Goal: Transaction & Acquisition: Purchase product/service

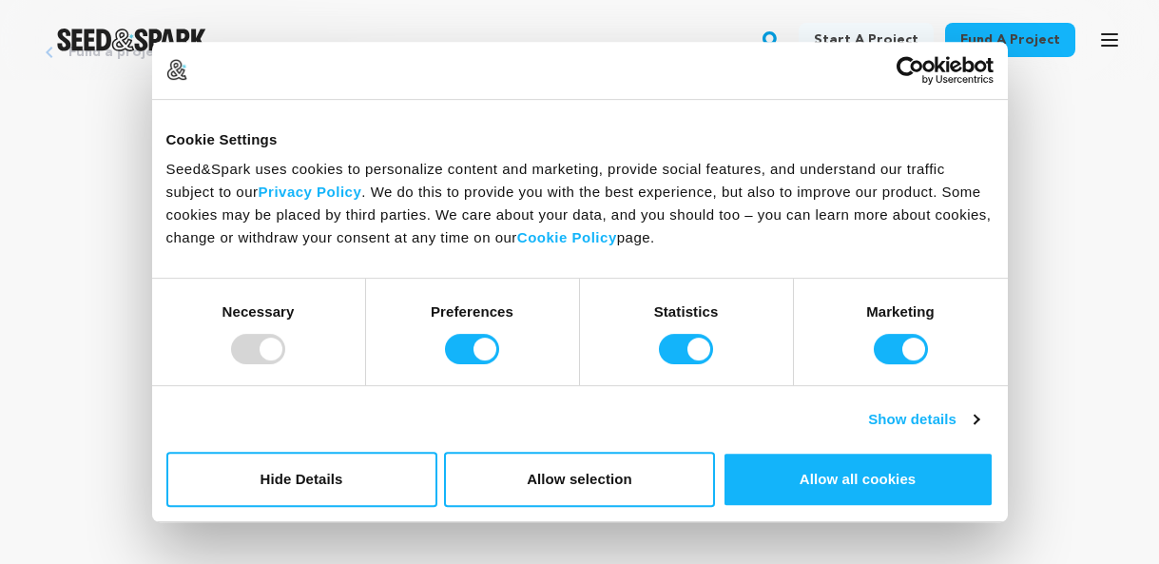
scroll to position [123, 0]
click at [376, 474] on button "Hide Details" at bounding box center [301, 479] width 271 height 55
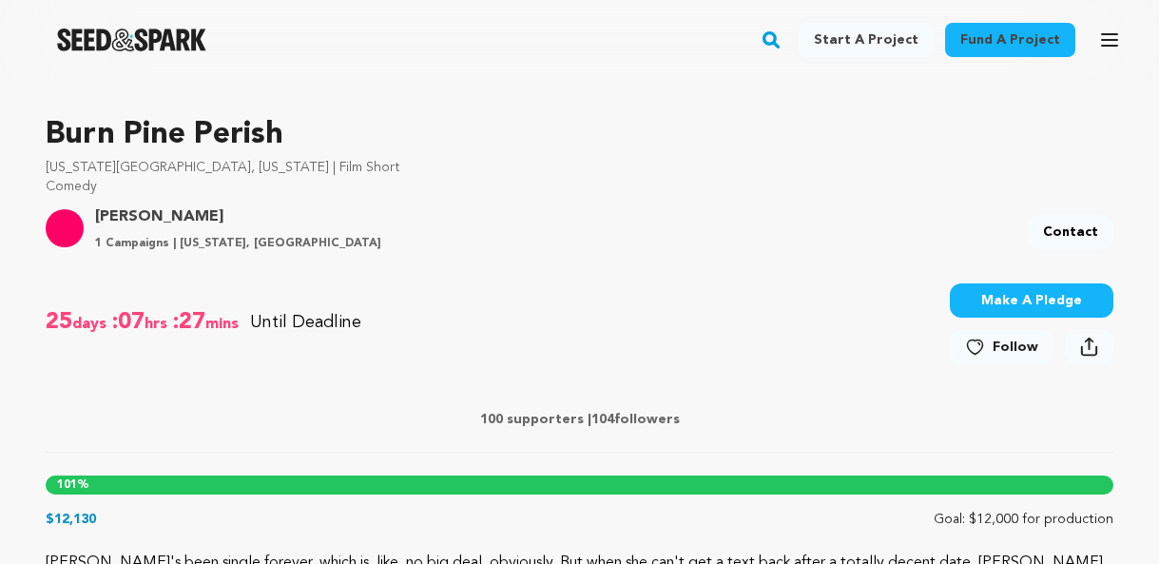
scroll to position [513, 0]
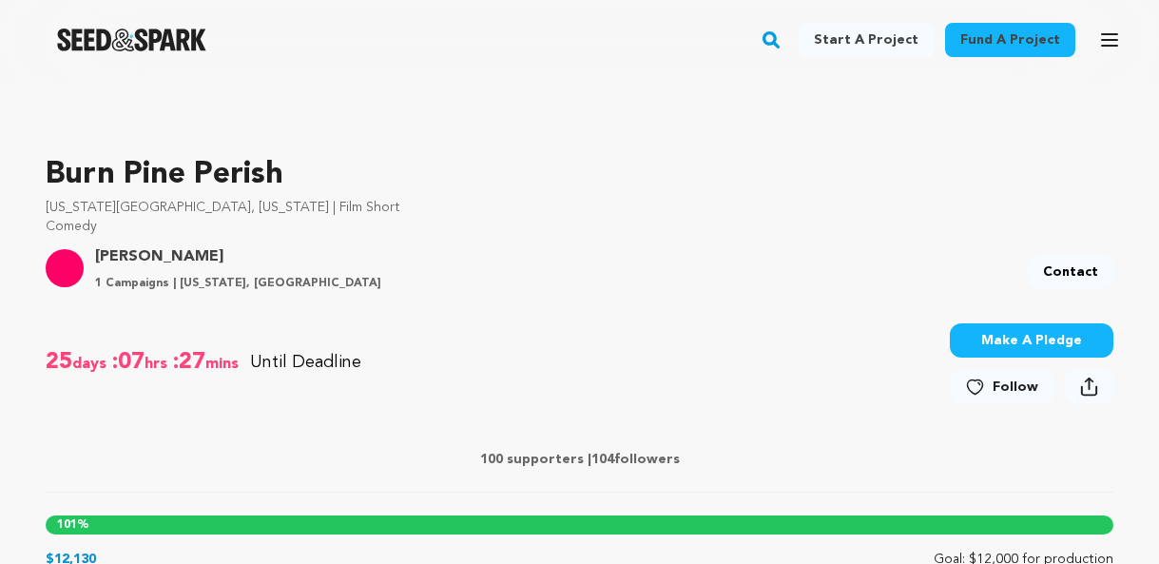
click at [983, 348] on button "Make A Pledge" at bounding box center [1032, 340] width 164 height 34
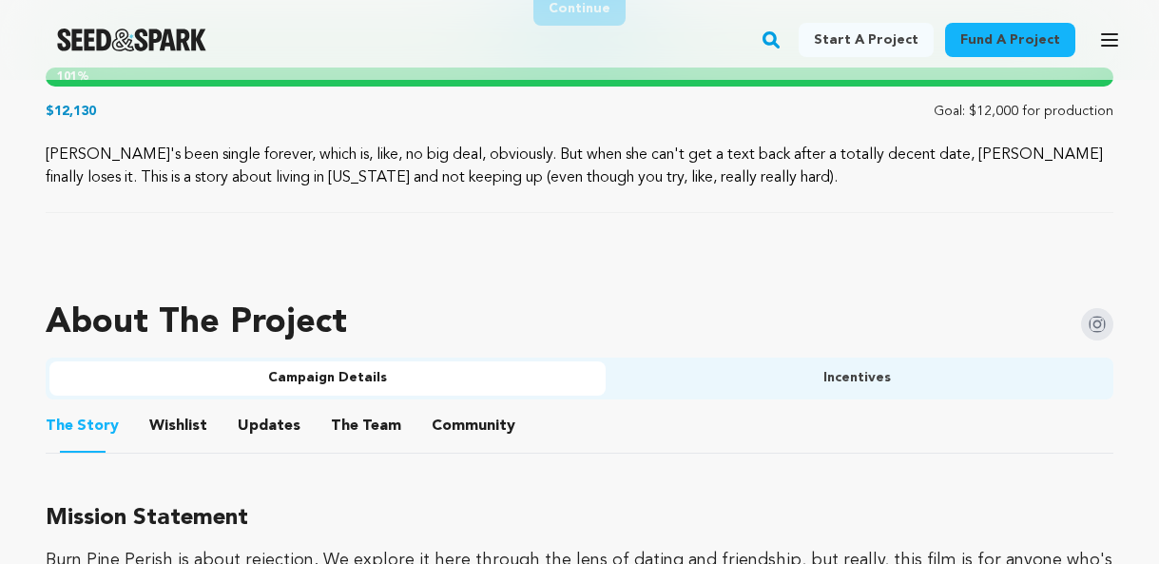
scroll to position [1025, 0]
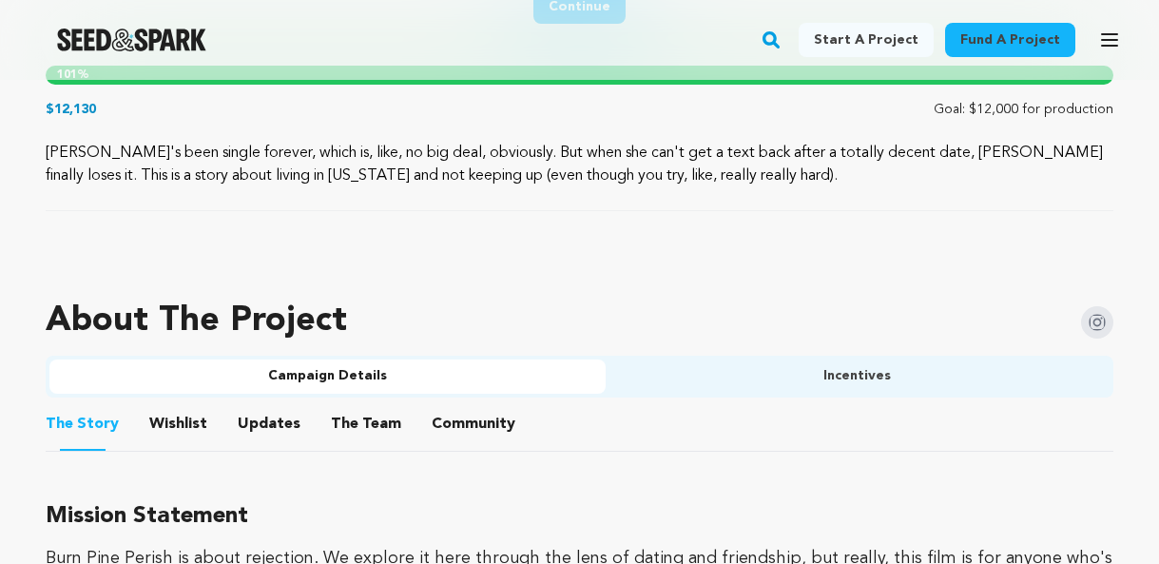
click at [347, 419] on button "The Team" at bounding box center [366, 428] width 46 height 46
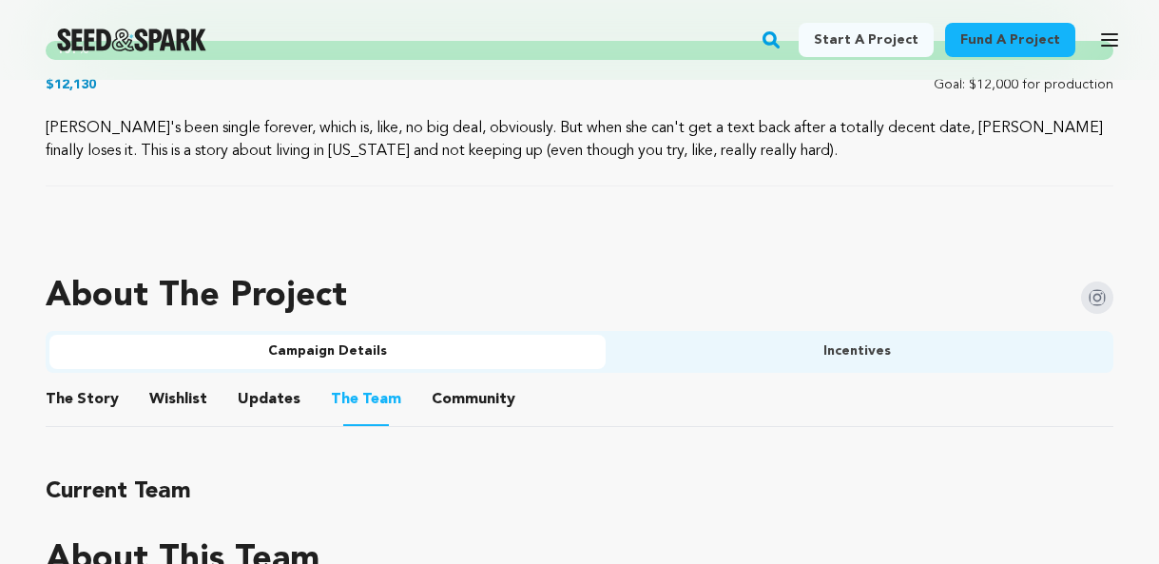
scroll to position [1148, 0]
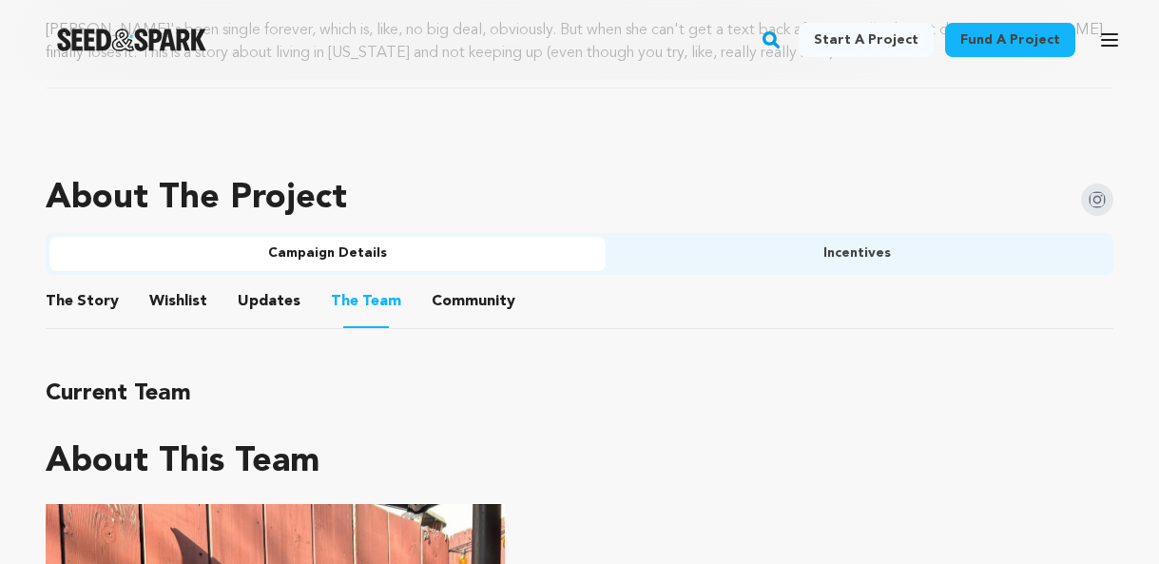
click at [778, 259] on button "Incentives" at bounding box center [858, 254] width 505 height 34
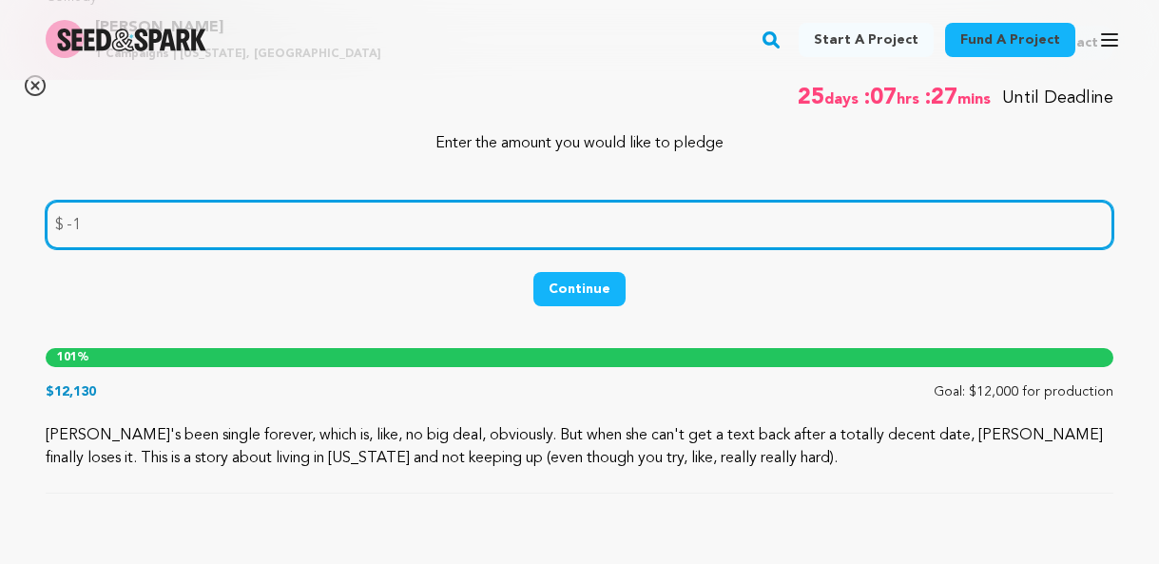
scroll to position [756, 0]
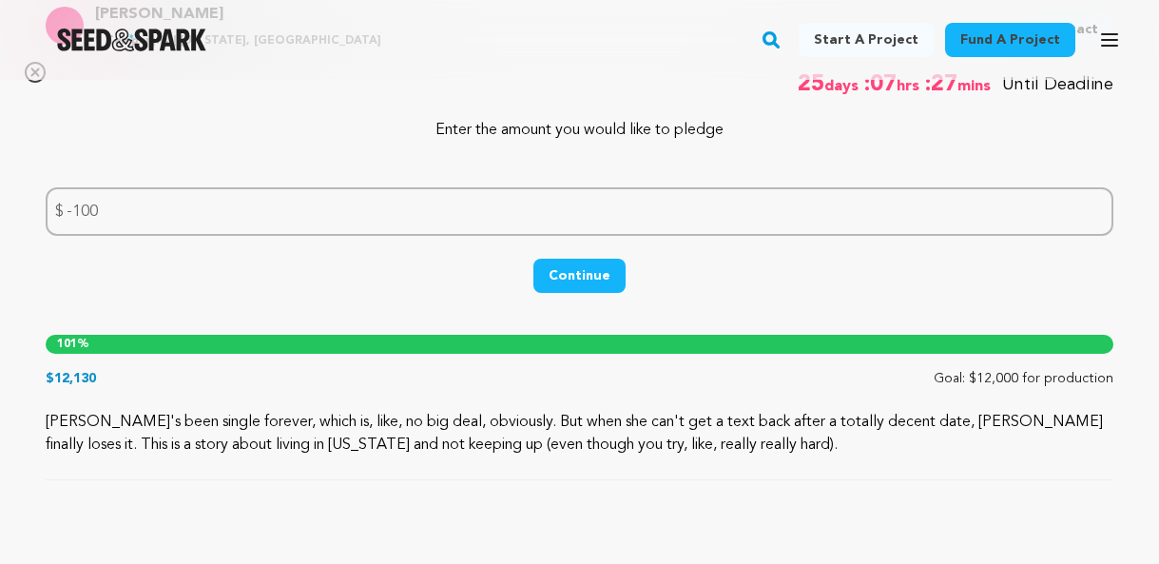
click at [558, 285] on button "Continue" at bounding box center [579, 276] width 92 height 34
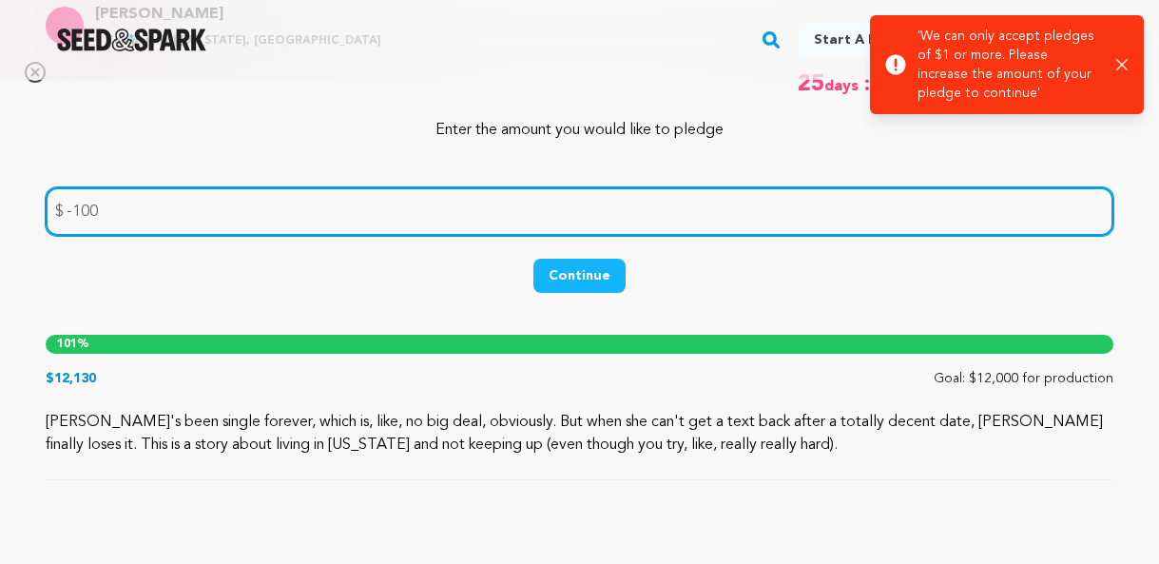
click at [160, 207] on input "-100" at bounding box center [580, 211] width 1068 height 48
type input "-1"
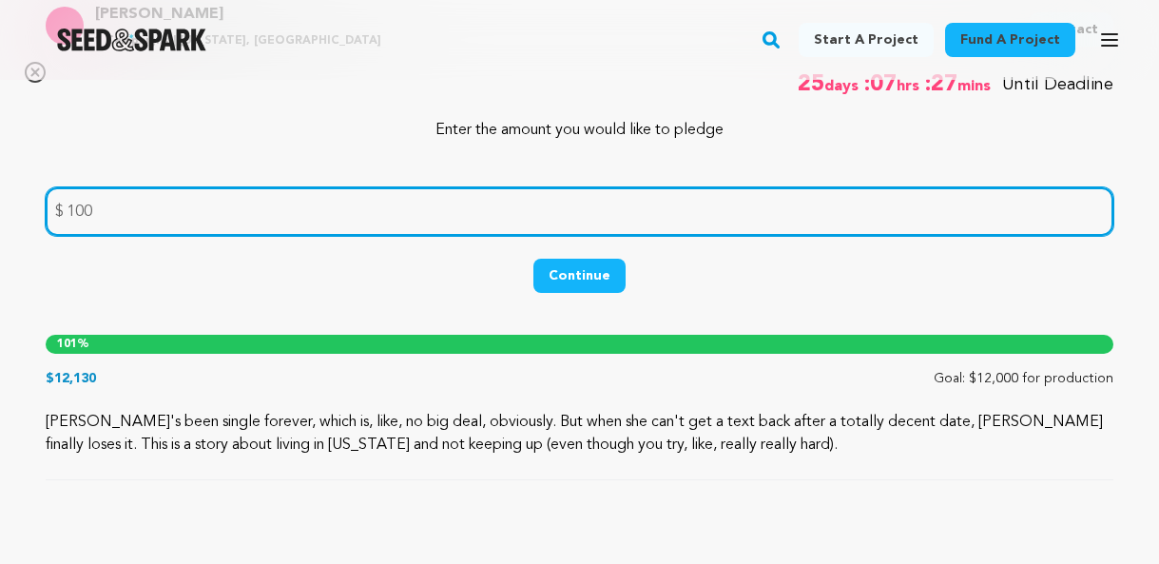
type input "100"
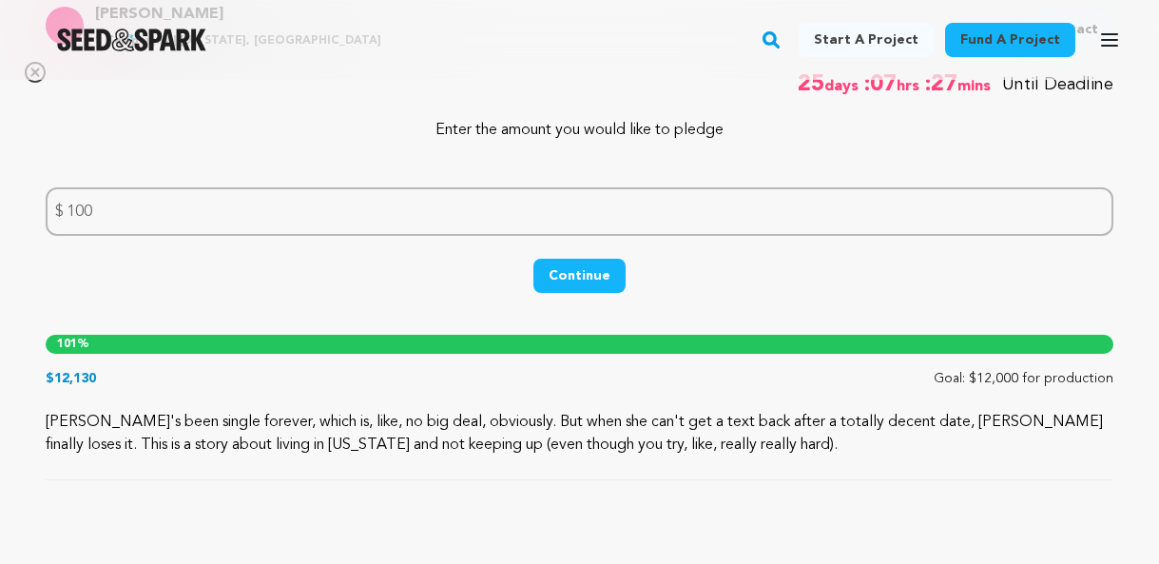
click at [580, 277] on button "Continue" at bounding box center [579, 276] width 92 height 34
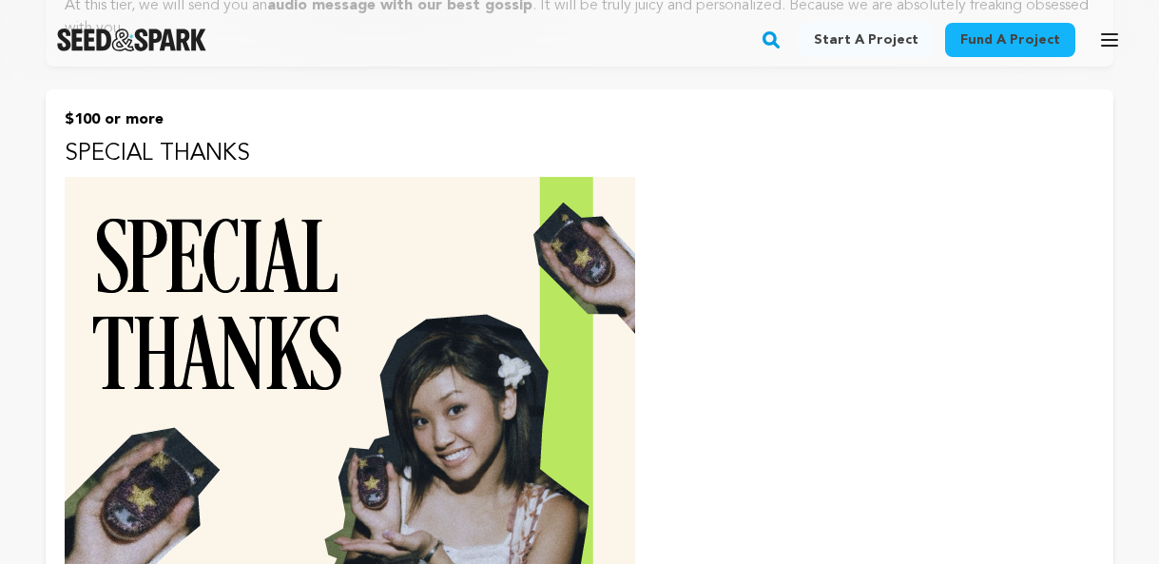
scroll to position [2553, 0]
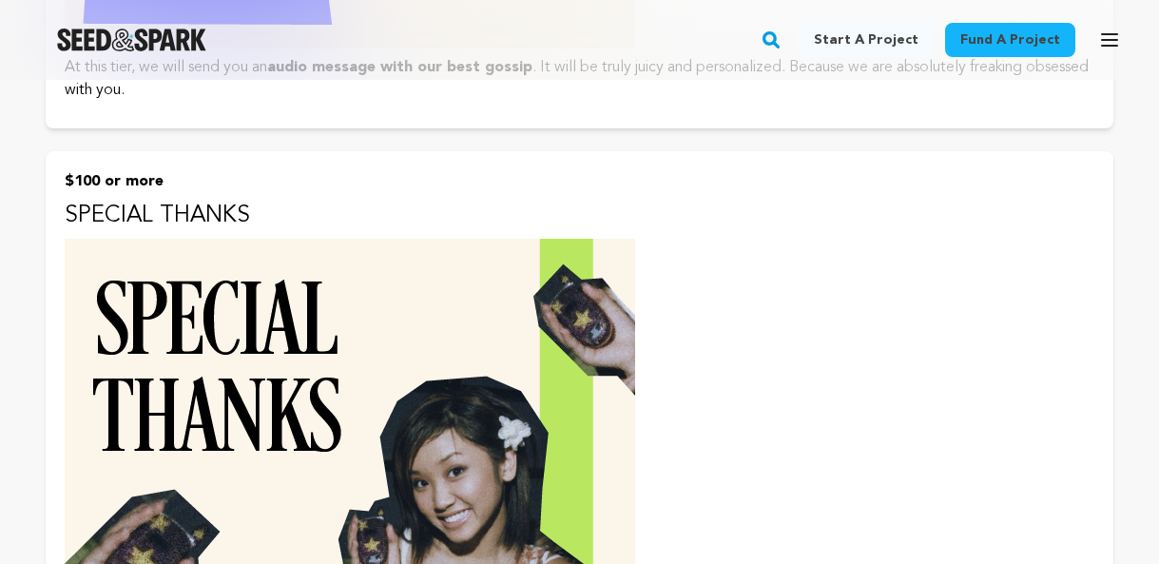
click at [436, 216] on p "SPECIAL THANKS" at bounding box center [580, 216] width 1030 height 30
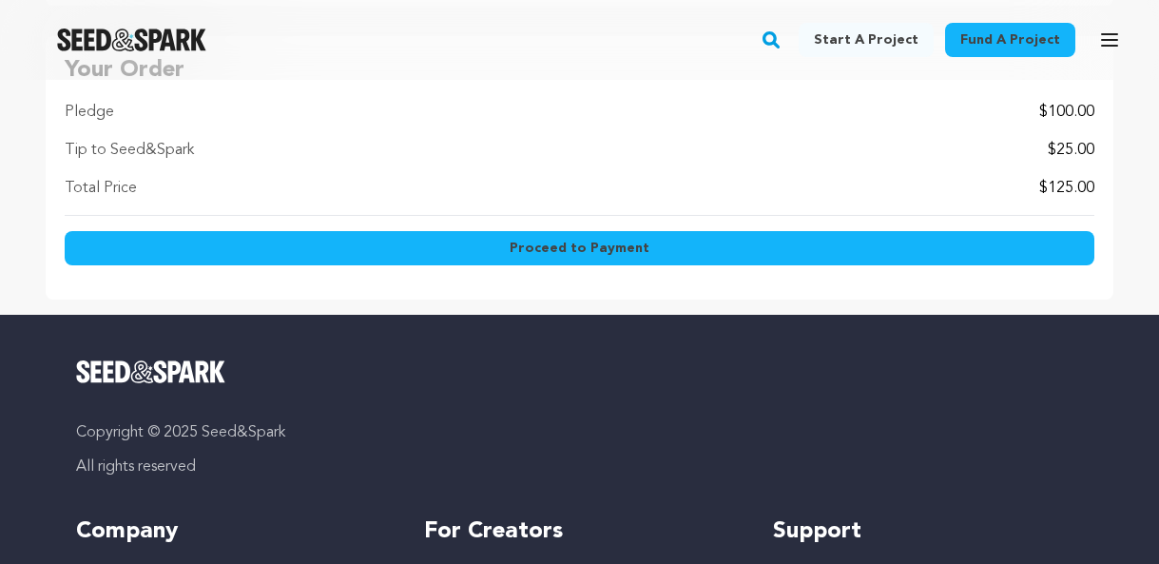
scroll to position [2019, 0]
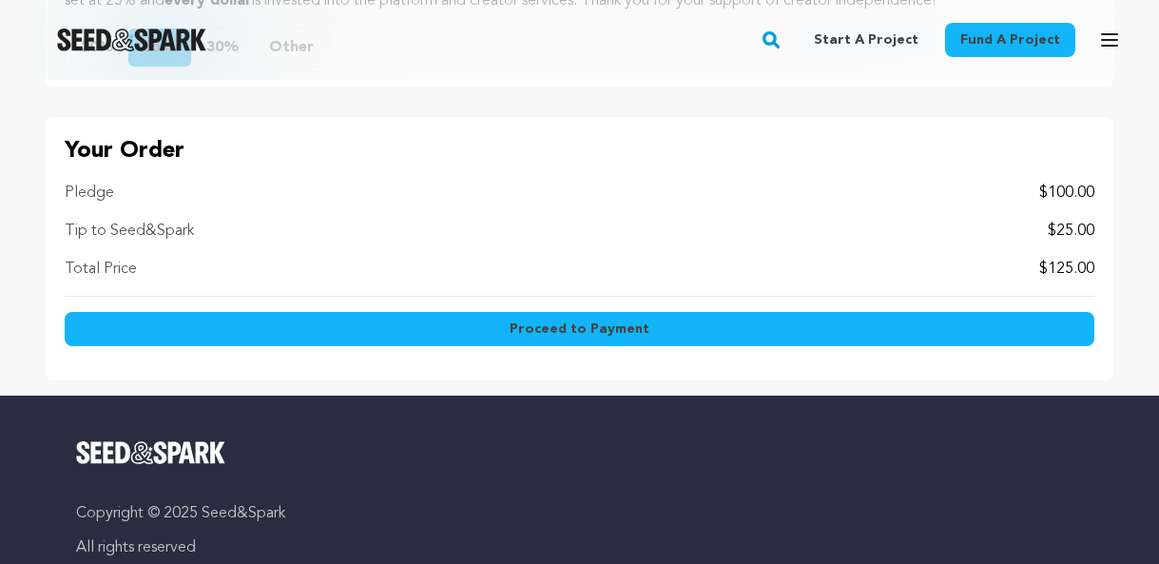
click at [464, 329] on button "Proceed to Payment" at bounding box center [580, 329] width 1030 height 34
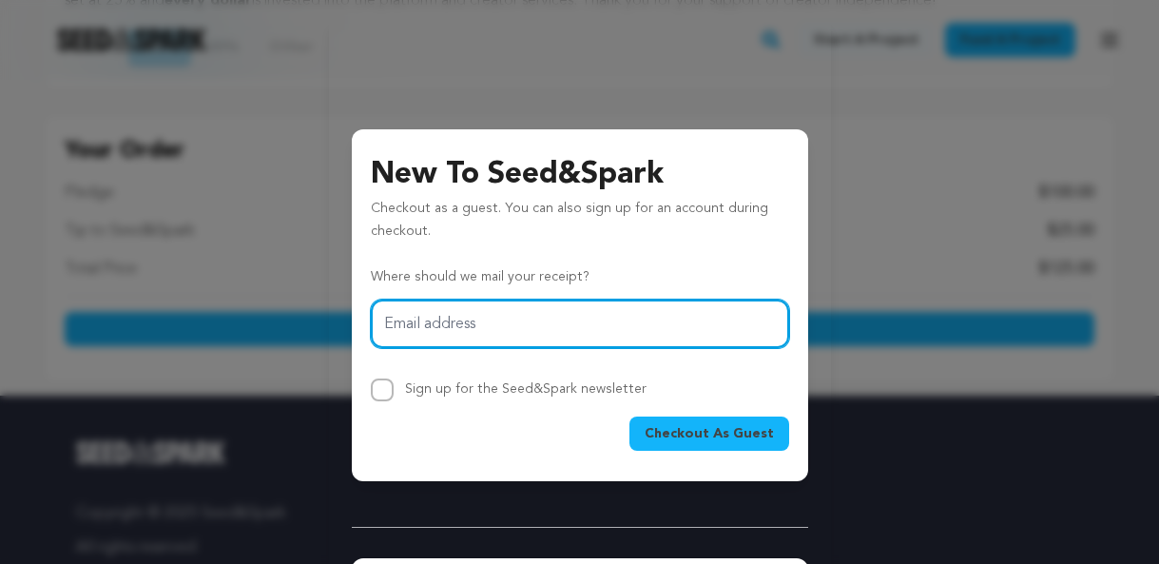
click at [504, 332] on input "Email address" at bounding box center [580, 324] width 418 height 48
type input "info.carolinampcosta@gmail.com"
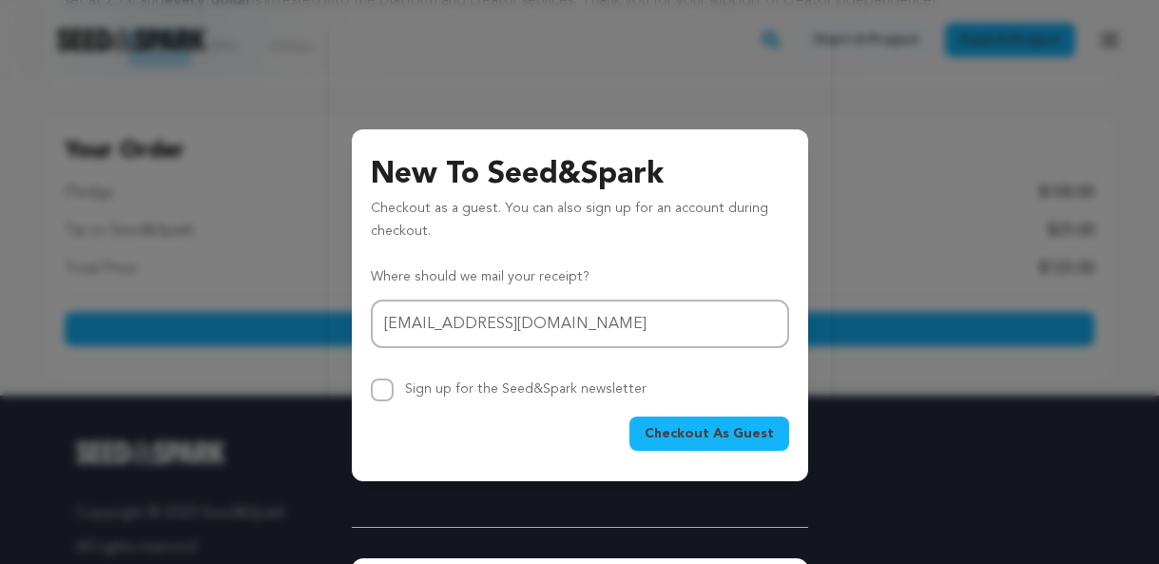
click at [720, 436] on span "Checkout As Guest" at bounding box center [709, 433] width 129 height 19
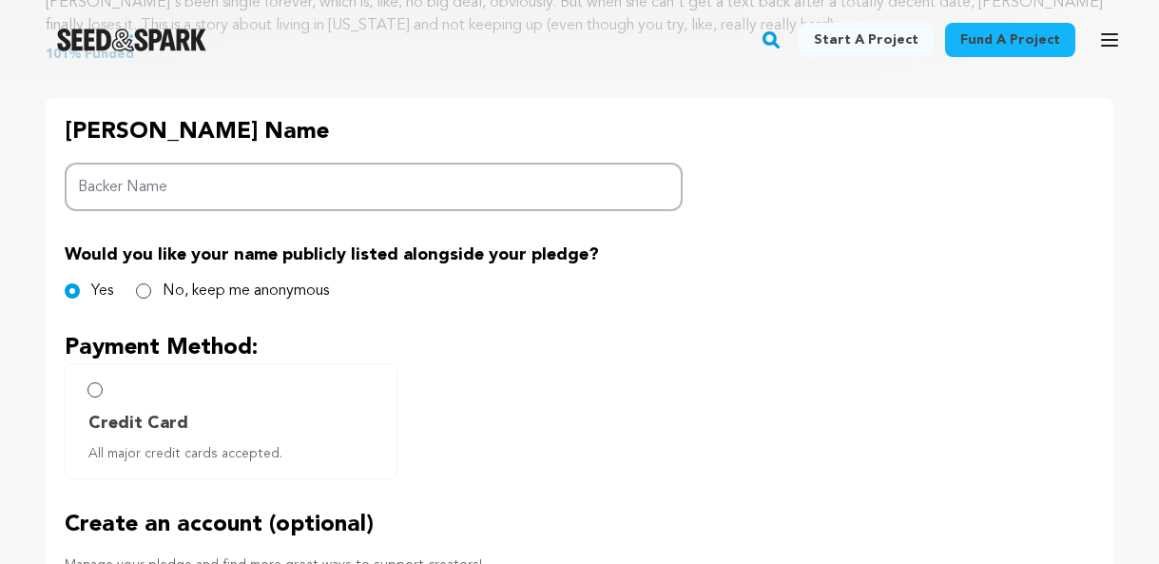
scroll to position [1009, 0]
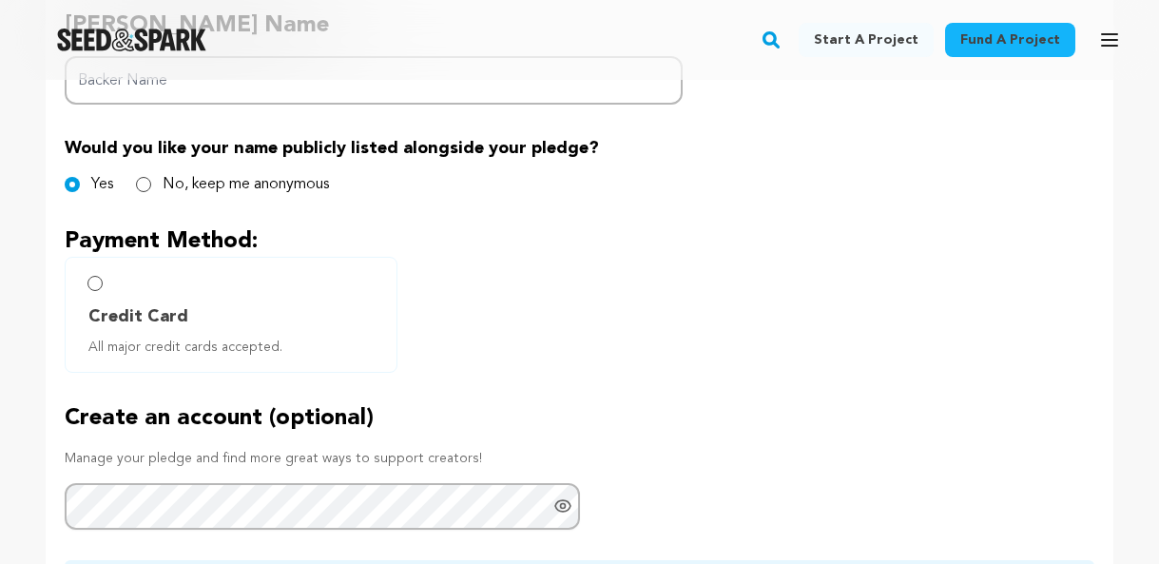
click at [99, 289] on label "Credit Card All major credit cards accepted." at bounding box center [231, 315] width 333 height 116
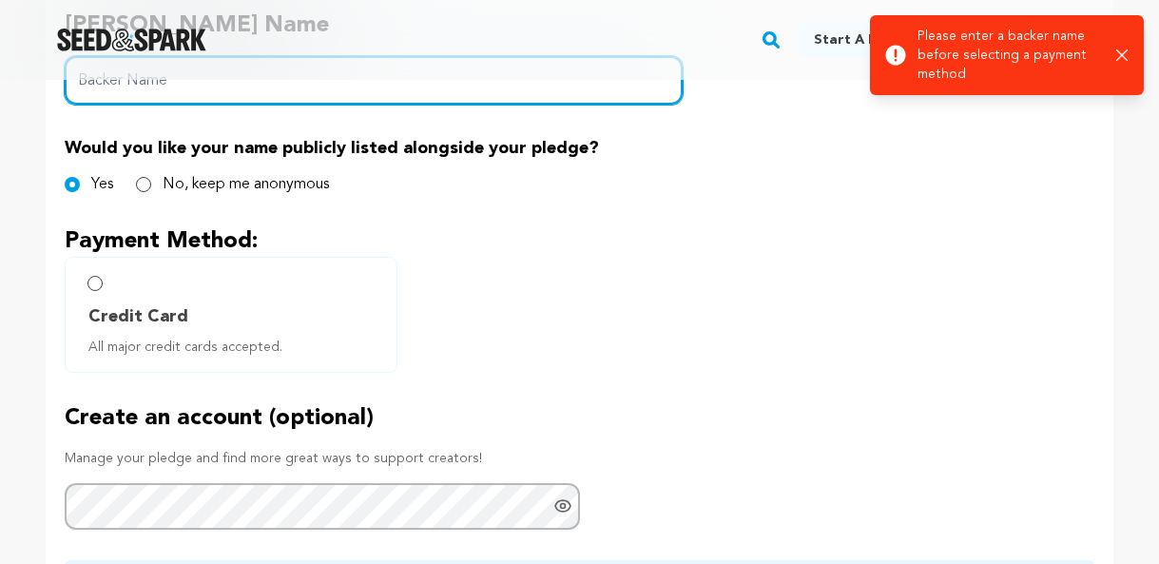
scroll to position [976, 0]
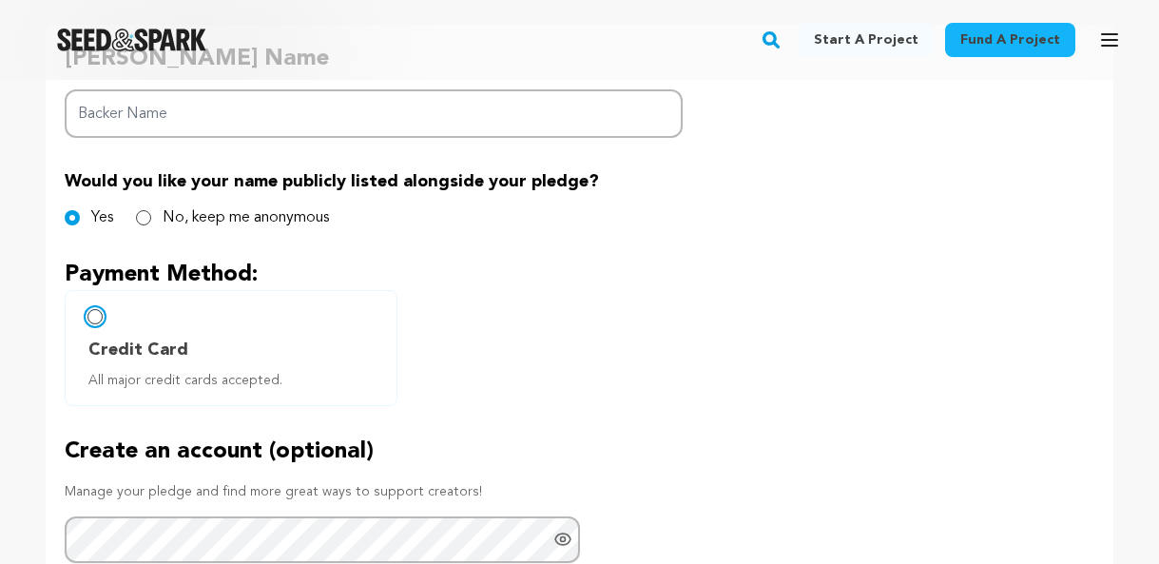
click at [94, 317] on input "Credit Card All major credit cards accepted." at bounding box center [94, 316] width 15 height 15
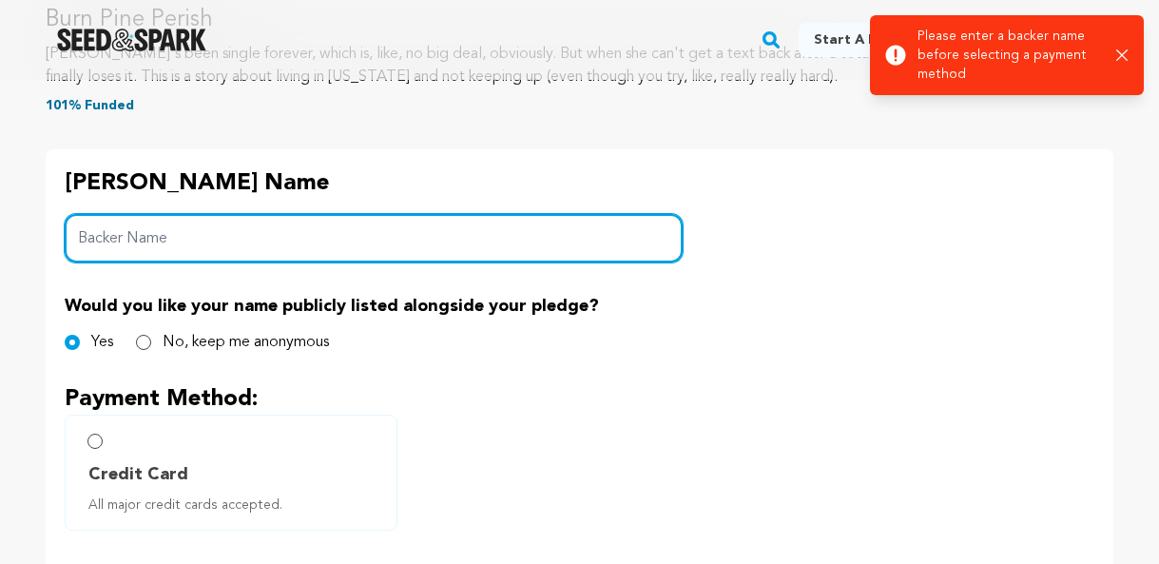
scroll to position [843, 0]
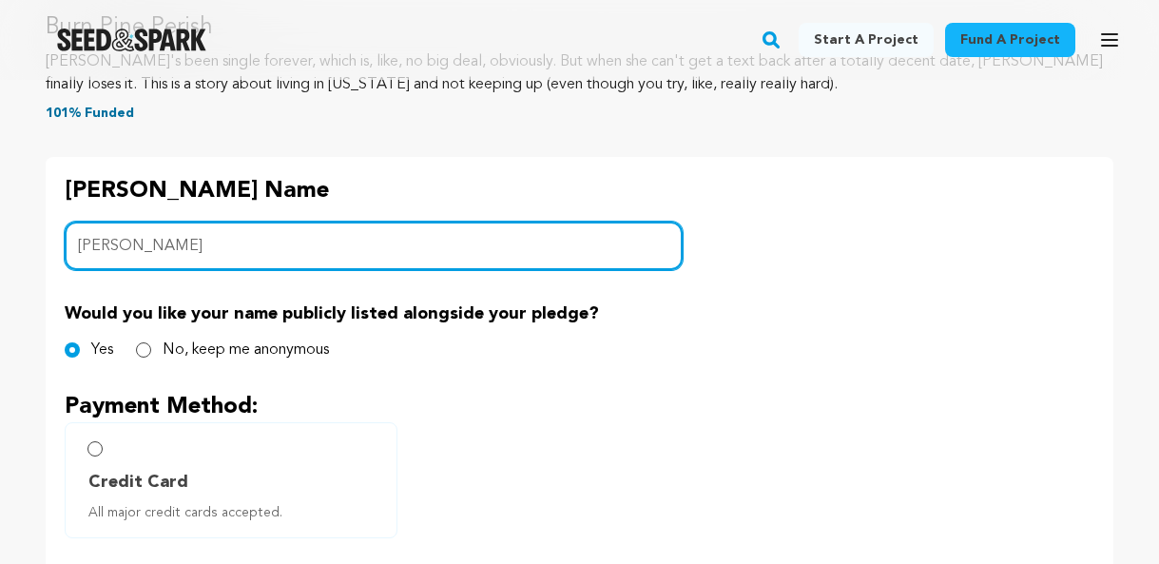
type input "[PERSON_NAME]"
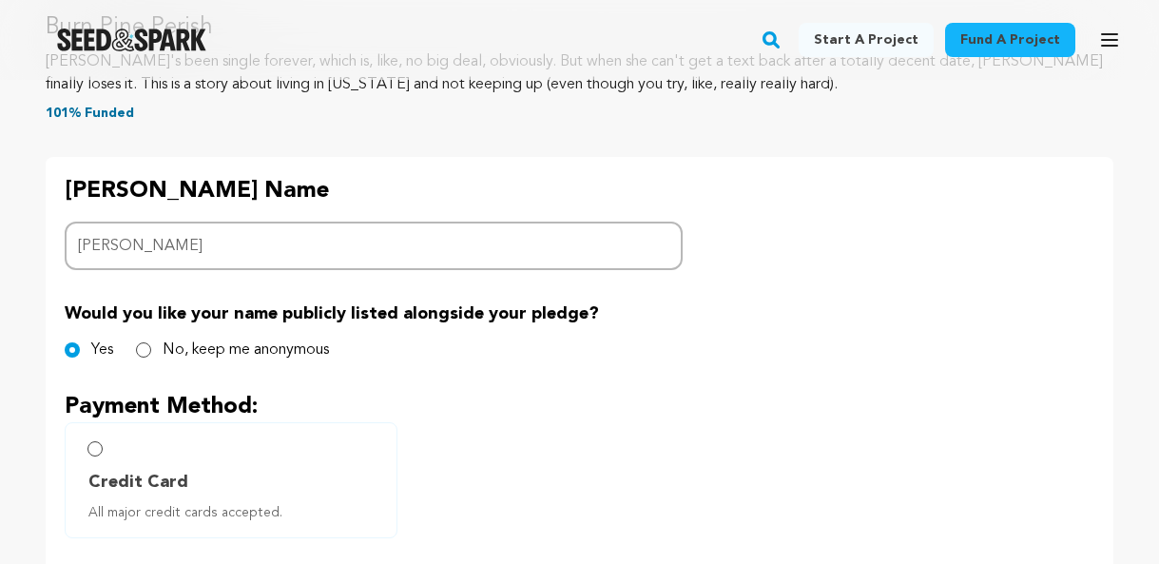
click at [595, 442] on div "Credit Card All major credit cards accepted." at bounding box center [580, 480] width 1030 height 116
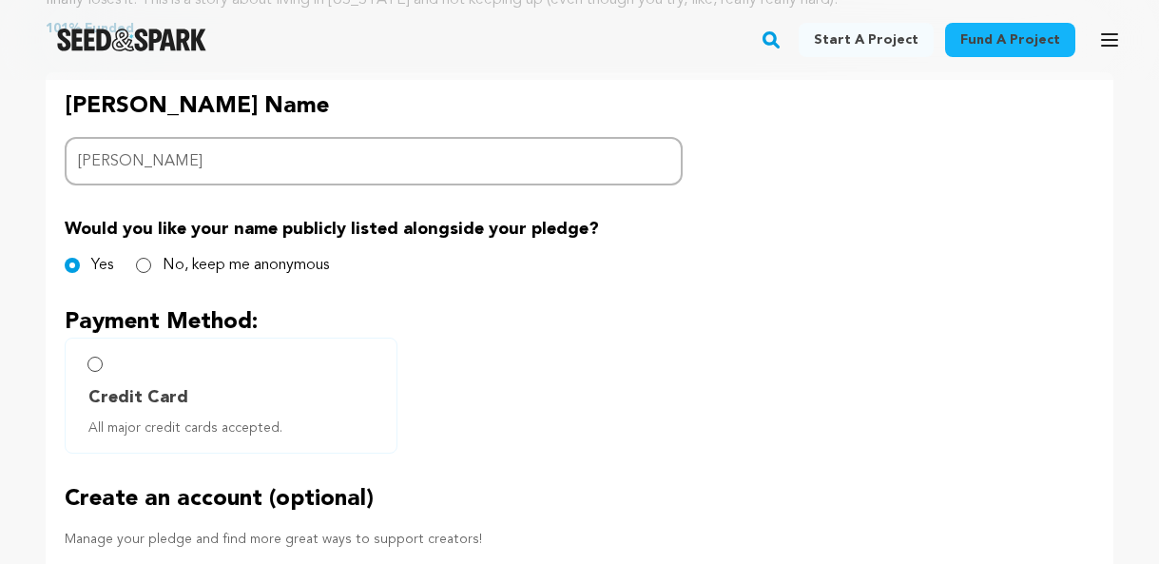
scroll to position [934, 0]
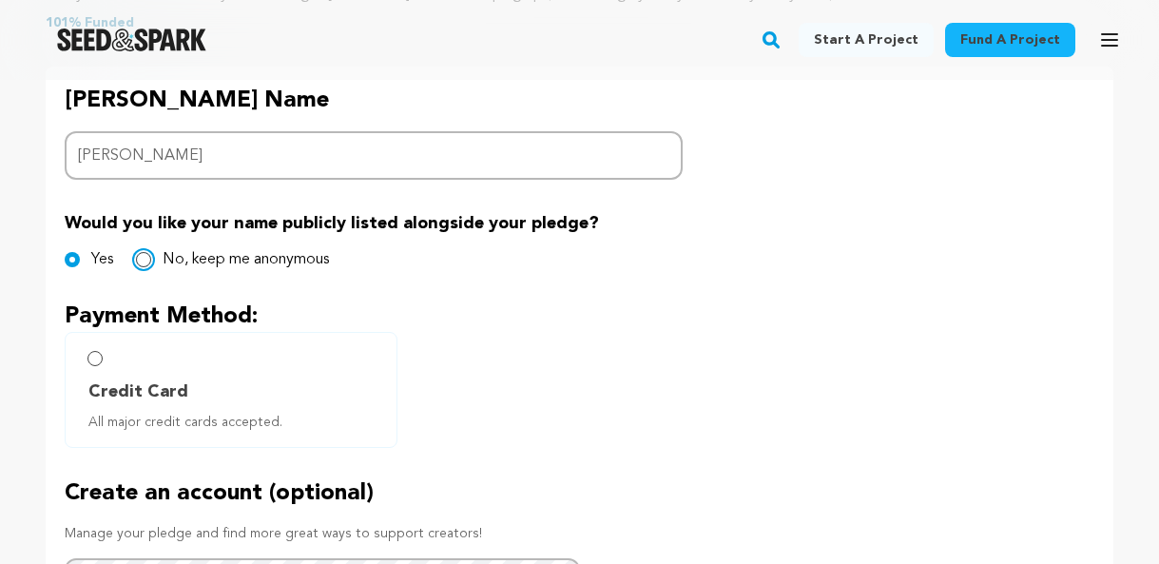
click at [143, 261] on input "No, keep me anonymous" at bounding box center [143, 259] width 15 height 15
radio input "true"
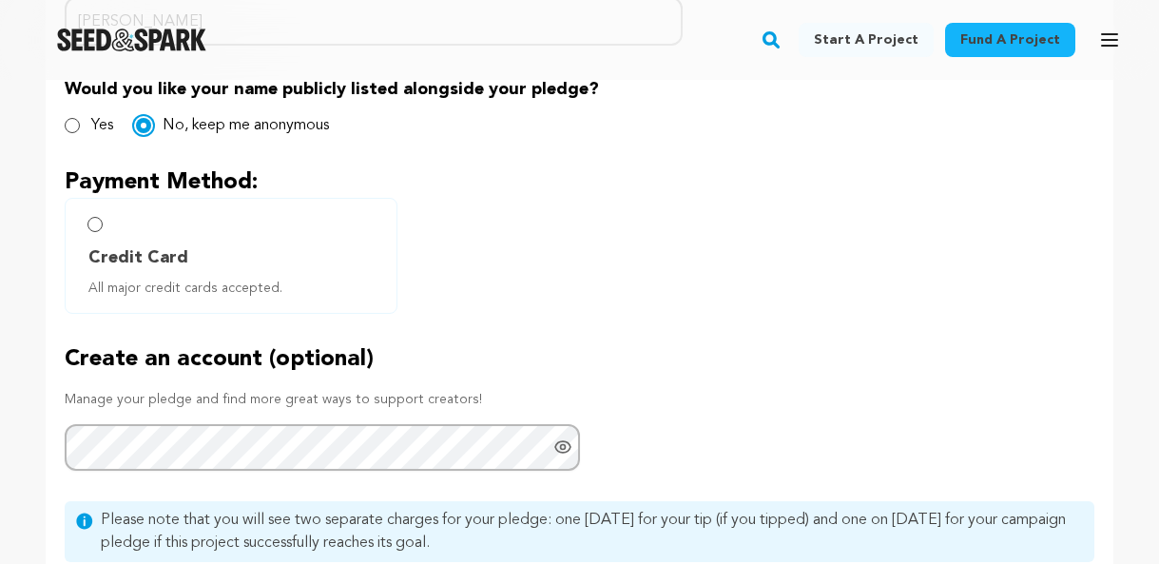
scroll to position [1116, 0]
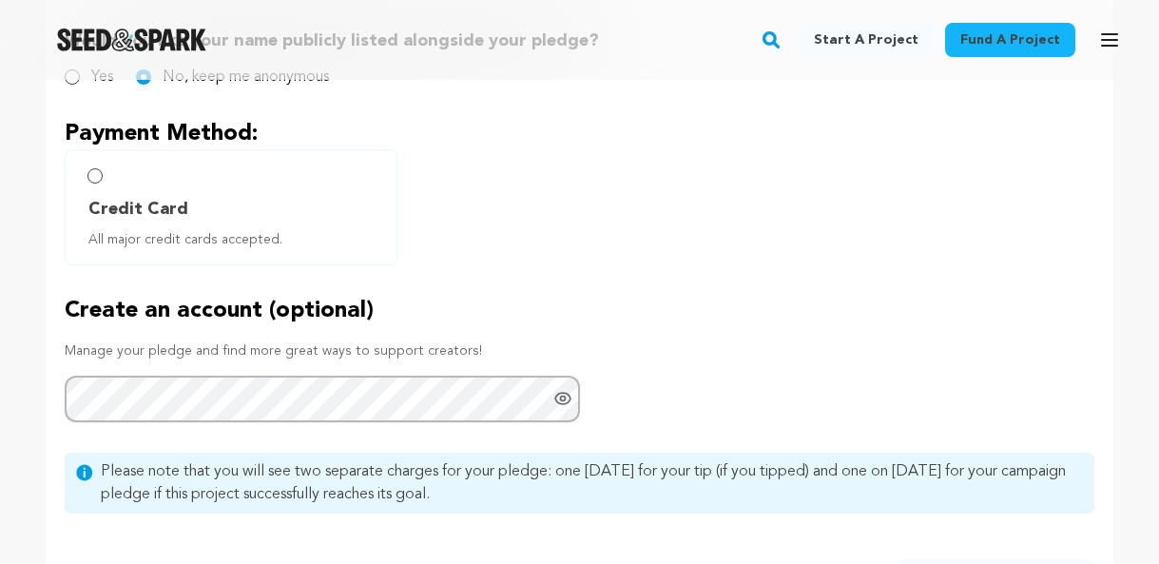
click at [100, 169] on label "Credit Card All major credit cards accepted." at bounding box center [231, 207] width 333 height 116
radio input "true"
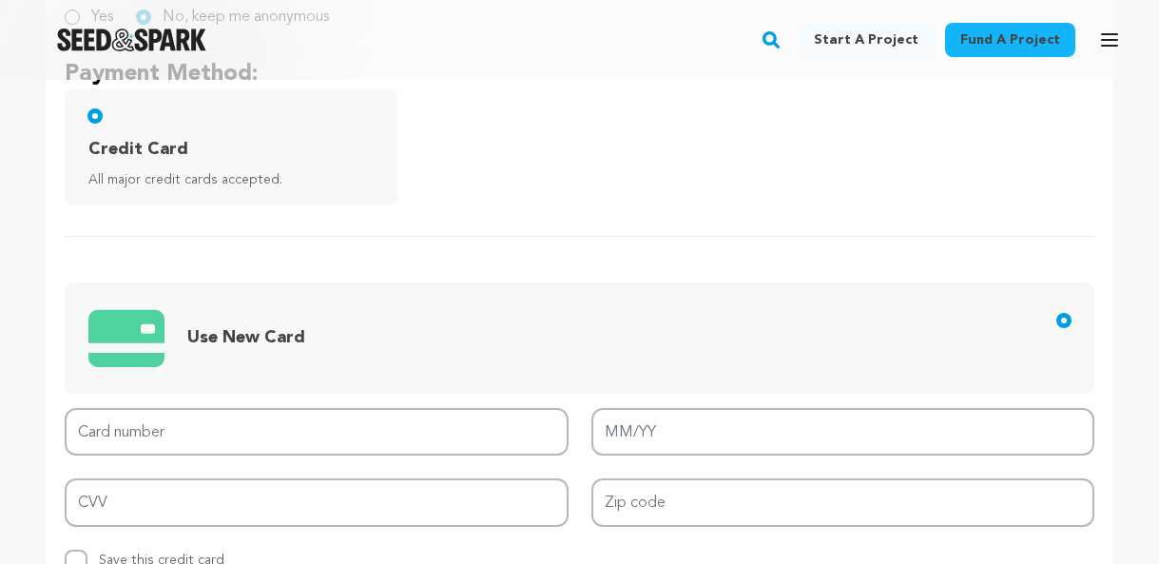
scroll to position [1333, 0]
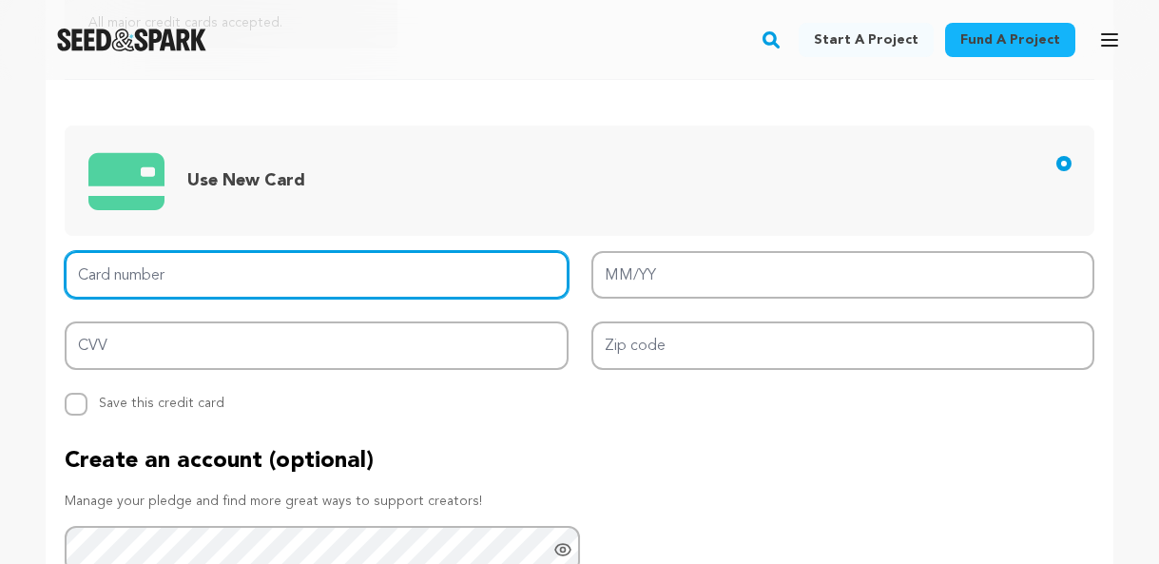
click at [412, 284] on input "Card number" at bounding box center [317, 275] width 504 height 48
type input "[CREDIT_CARD_NUMBER]"
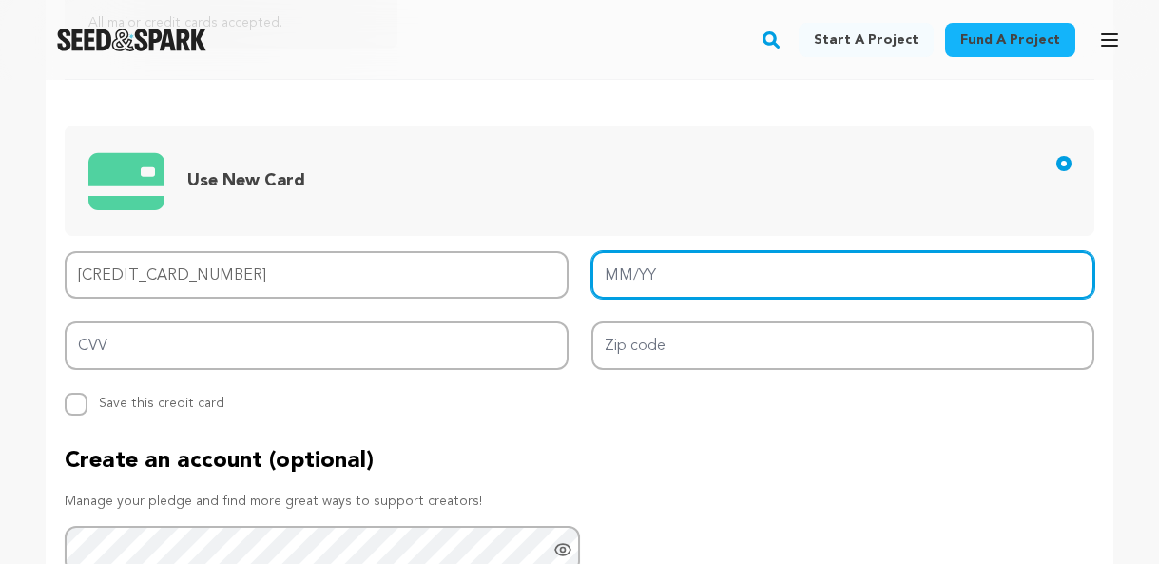
type input "04/27"
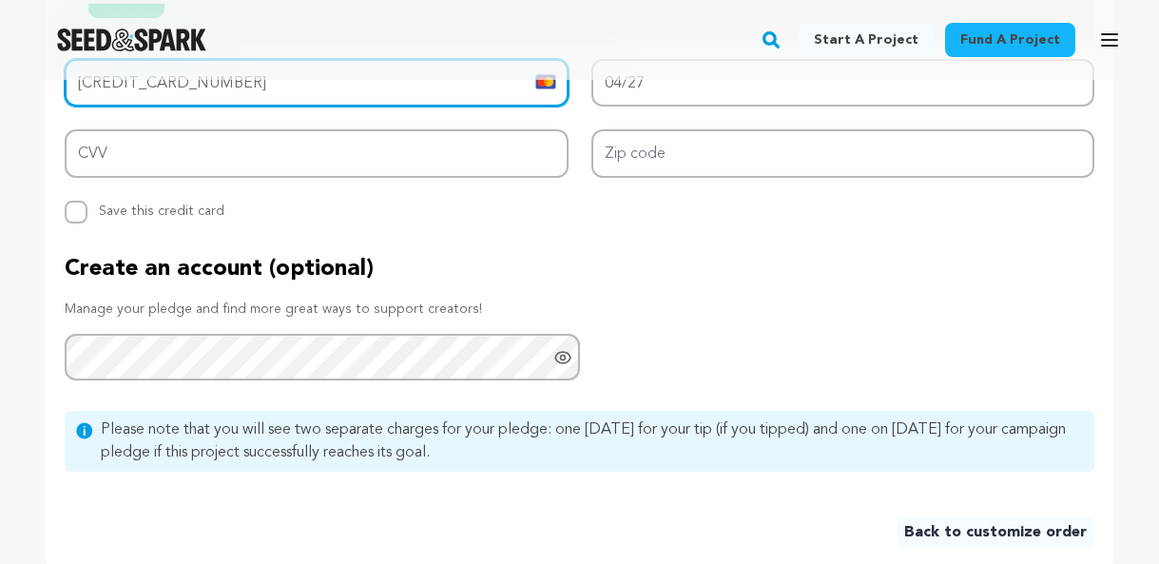
scroll to position [1518, 0]
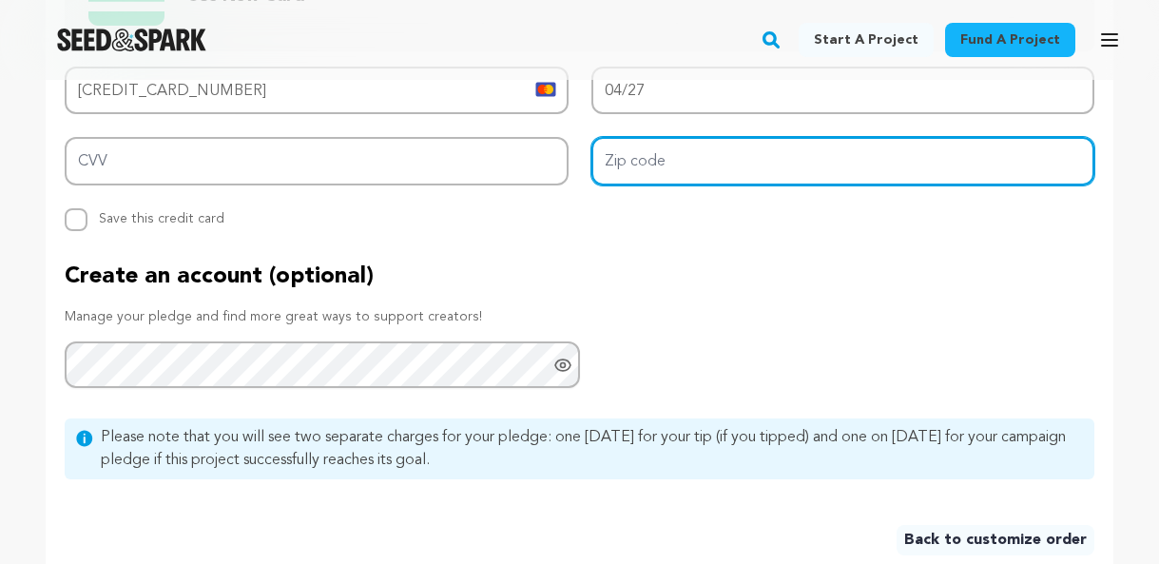
click at [727, 181] on input "Zip code" at bounding box center [843, 161] width 504 height 48
type input "90026"
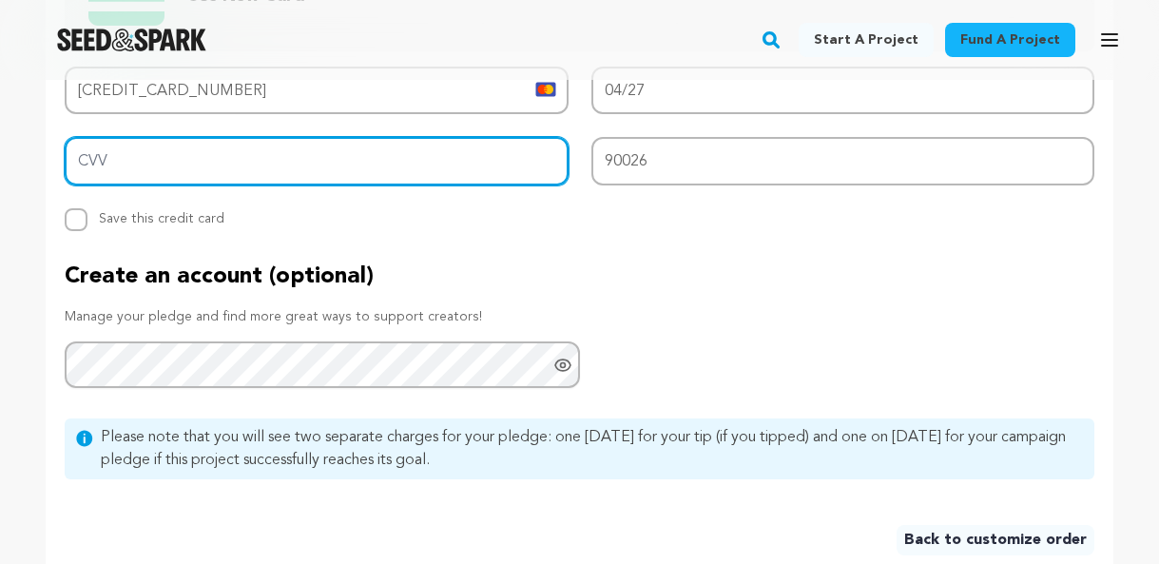
click at [336, 165] on input "CVV" at bounding box center [317, 161] width 504 height 48
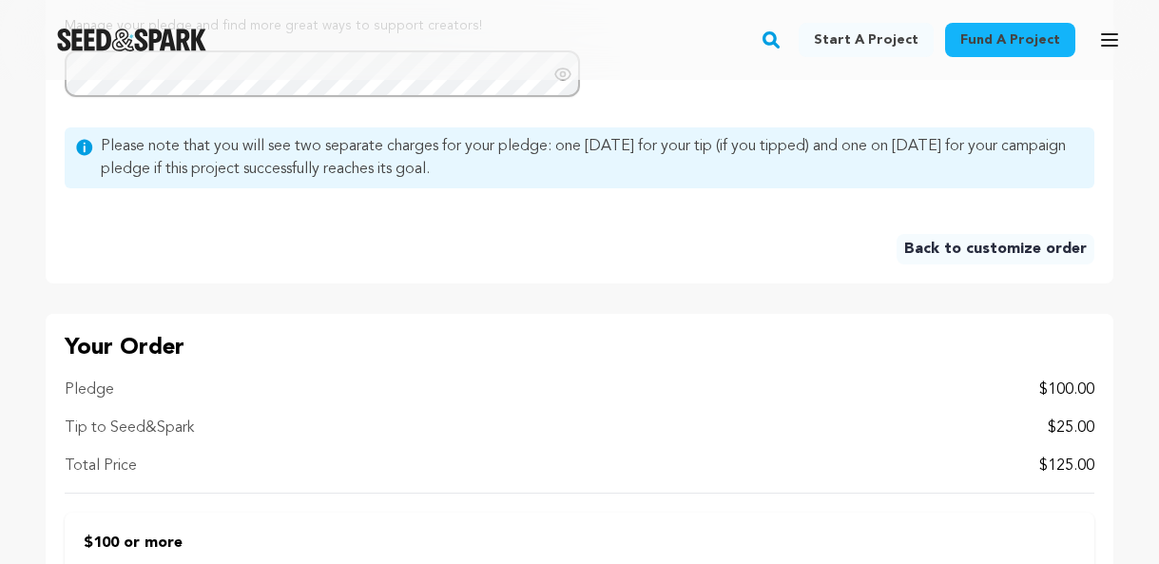
scroll to position [2001, 0]
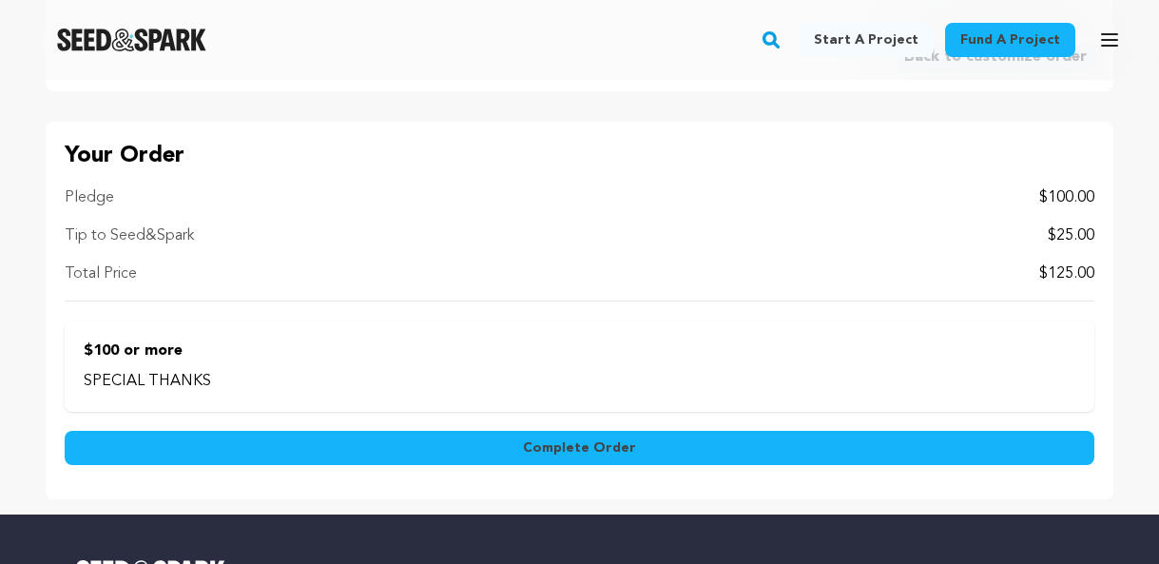
type input "966"
click at [355, 447] on button "Complete Order" at bounding box center [580, 448] width 1030 height 34
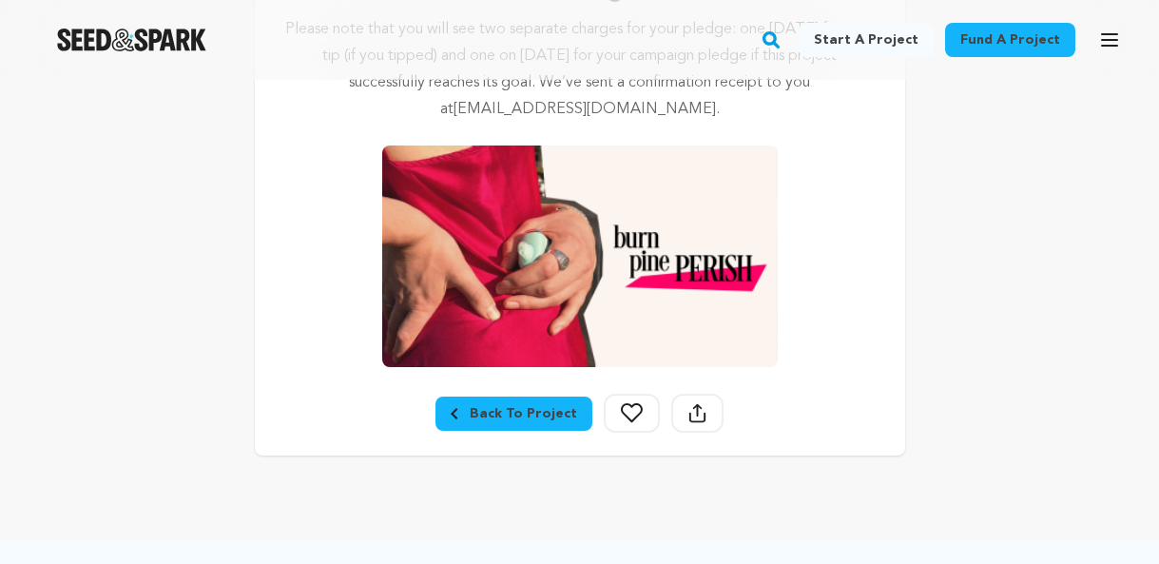
scroll to position [458, 0]
